Goal: Task Accomplishment & Management: Use online tool/utility

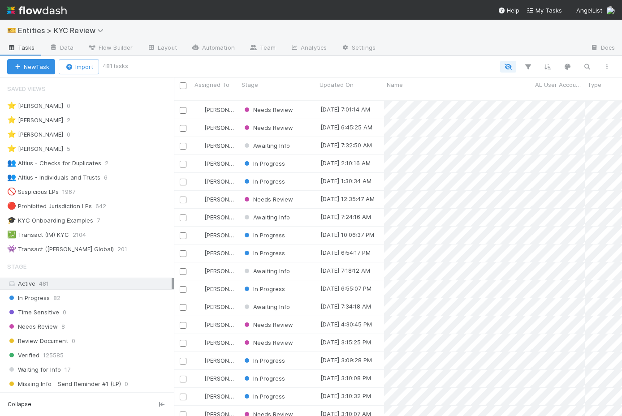
scroll to position [322, 448]
click at [135, 133] on div "⭐ Madison Stomberg 0" at bounding box center [90, 134] width 167 height 11
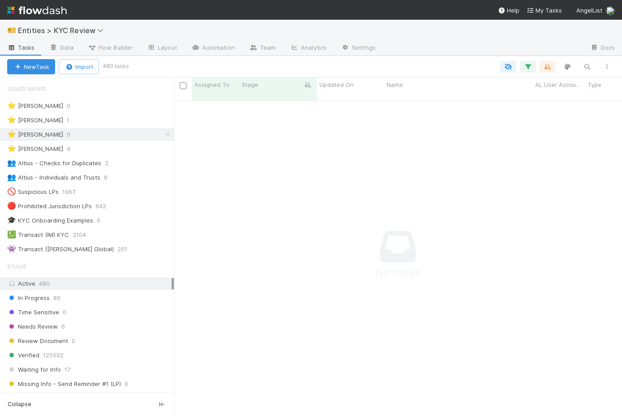
scroll to position [322, 448]
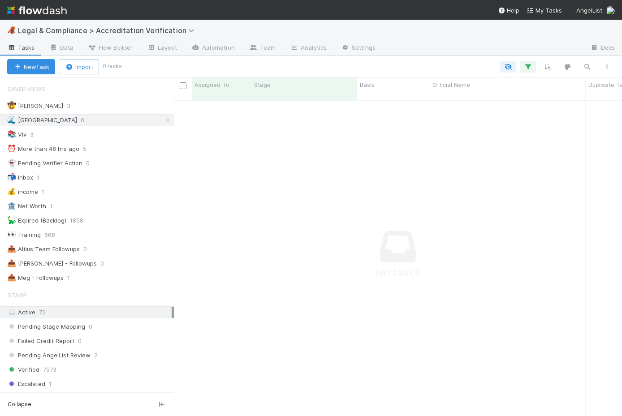
scroll to position [322, 448]
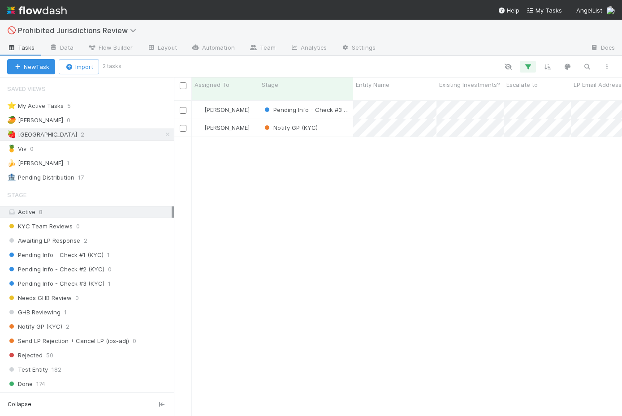
scroll to position [322, 448]
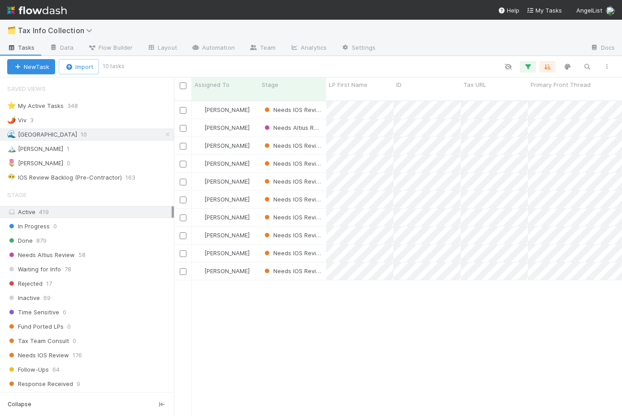
scroll to position [322, 448]
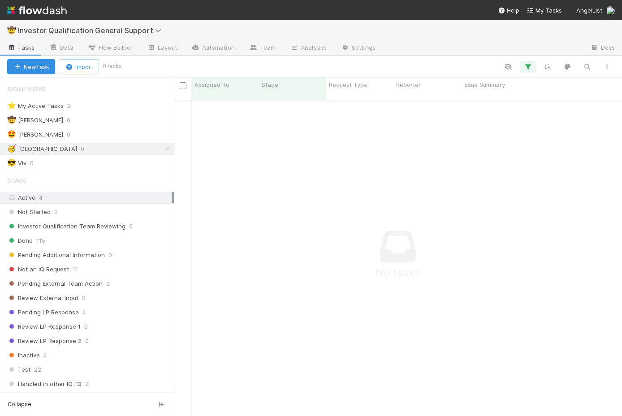
scroll to position [322, 448]
